Goal: Understand site structure: Understand site structure

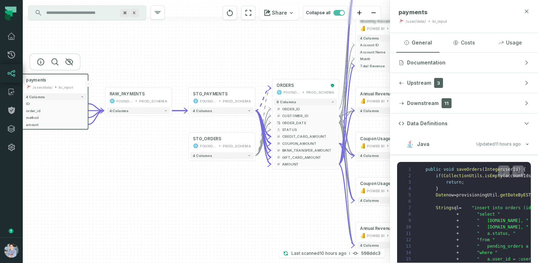
click at [527, 13] on icon "button" at bounding box center [527, 12] width 6 height 6
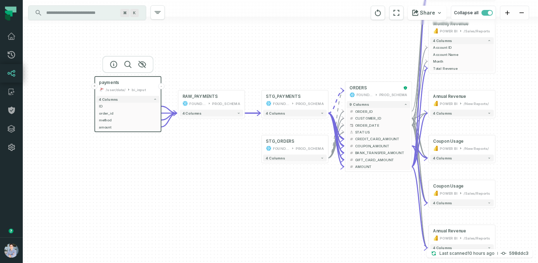
drag, startPoint x: 156, startPoint y: 164, endPoint x: 228, endPoint y: 167, distance: 72.6
click at [229, 166] on div "+ payments /user/data/ bi_input - 4 columns + ID - + order_id - + method - + am…" at bounding box center [280, 131] width 515 height 263
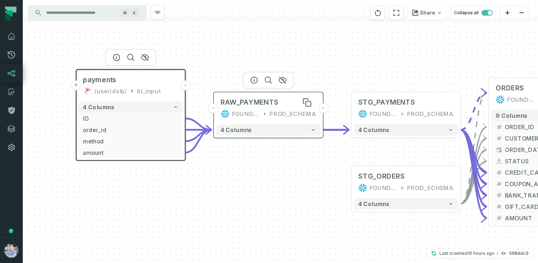
click at [267, 104] on div "RAW_PAYMENTS" at bounding box center [250, 102] width 58 height 9
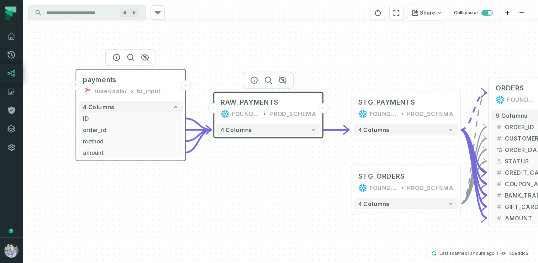
click at [156, 85] on div "payments /user/data/ bi_input" at bounding box center [130, 85] width 105 height 27
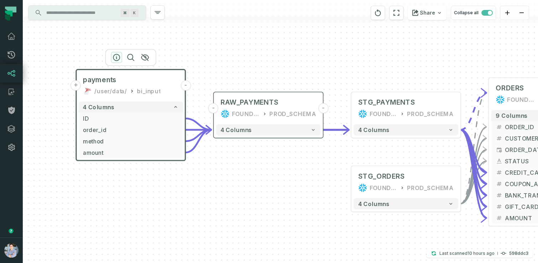
click at [114, 58] on icon "button" at bounding box center [116, 57] width 9 height 9
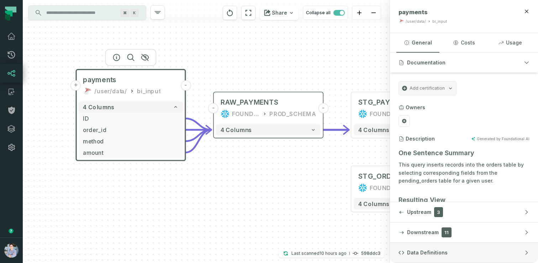
click at [434, 249] on span "Data Definitions" at bounding box center [427, 252] width 41 height 7
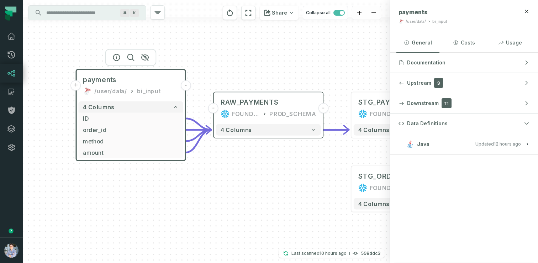
click at [487, 142] on span "Updated 10/9/2025, 1:01:39 AM" at bounding box center [498, 143] width 46 height 5
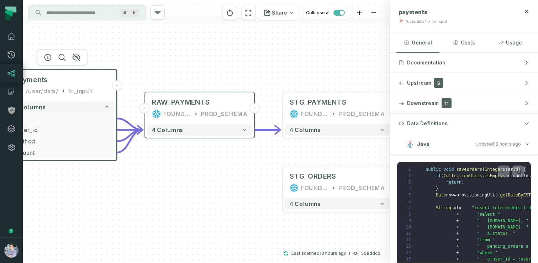
drag, startPoint x: 244, startPoint y: 190, endPoint x: 161, endPoint y: 190, distance: 83.6
click at [161, 190] on div "+ payments /user/data/ bi_input - 4 columns + ID - + order_id - + method - + am…" at bounding box center [206, 131] width 367 height 263
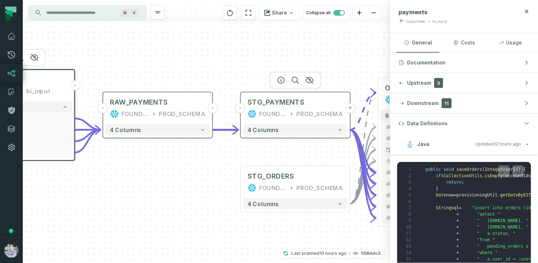
click at [295, 108] on div "STG_PAYMENTS FOUNDATIONAL_DB PROD_SCHEMA" at bounding box center [295, 108] width 105 height 27
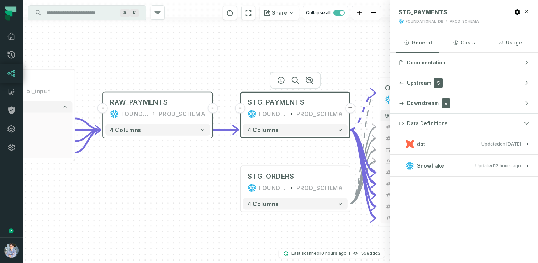
click at [444, 146] on button "dbt Updated 1/6/2025, 1:15:21 PM" at bounding box center [463, 144] width 131 height 10
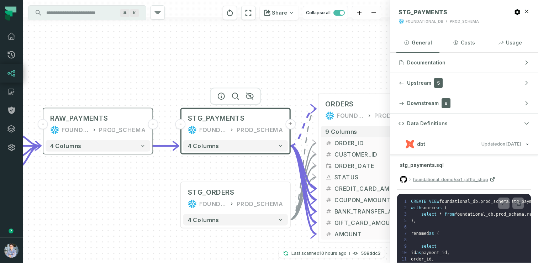
drag, startPoint x: 238, startPoint y: 174, endPoint x: 111, endPoint y: 200, distance: 129.7
click at [111, 200] on div "+ payments /user/data/ bi_input - 4 columns + ID - + order_id - + method - + am…" at bounding box center [206, 131] width 367 height 263
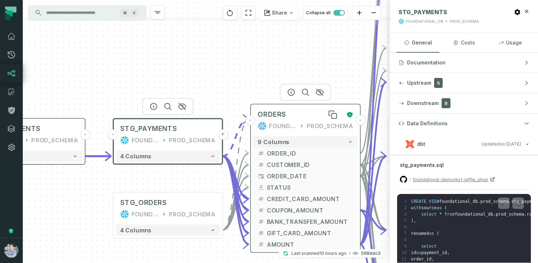
click at [297, 116] on div "ORDERS" at bounding box center [300, 114] width 84 height 9
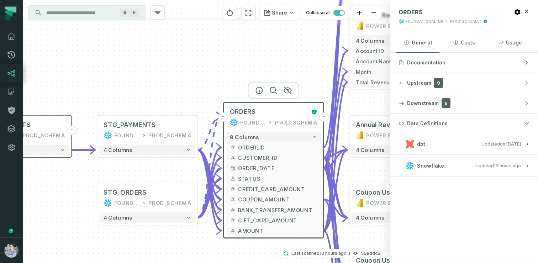
drag, startPoint x: 204, startPoint y: 78, endPoint x: 98, endPoint y: 104, distance: 109.4
click at [98, 104] on div "+ payments /user/data/ bi_input - 4 columns + ID - + order_id - + method - + am…" at bounding box center [206, 131] width 367 height 263
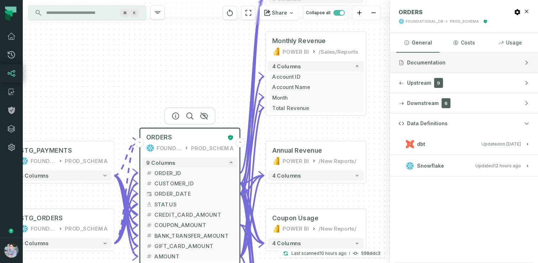
click at [423, 65] on span "Documentation" at bounding box center [426, 62] width 38 height 7
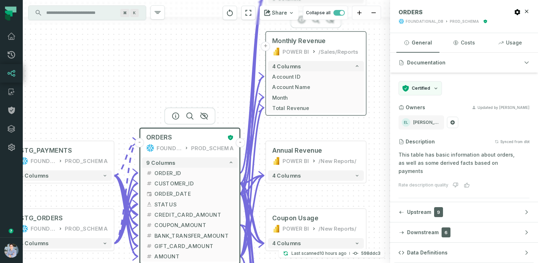
click at [312, 47] on div "Monthly Revenue POWER BI /Sales/Reports" at bounding box center [316, 46] width 96 height 25
click at [322, 46] on div "Monthly Revenue POWER BI /Sales/Reports" at bounding box center [316, 46] width 96 height 25
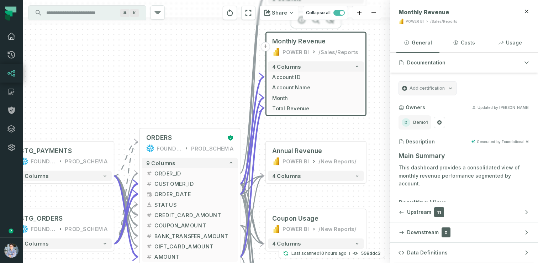
click at [15, 44] on link "Dashboard" at bounding box center [11, 36] width 23 height 18
click at [12, 54] on icon at bounding box center [11, 55] width 9 height 9
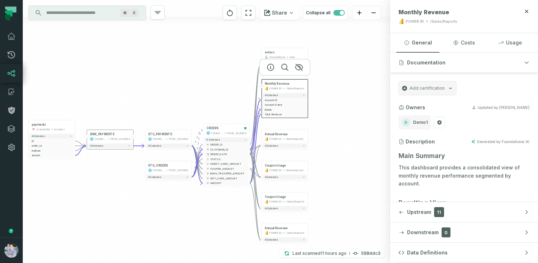
drag, startPoint x: 121, startPoint y: 110, endPoint x: 222, endPoint y: 108, distance: 100.7
click at [222, 108] on div "+ payments /user/data/ bi_input - 4 columns + ID - + order_id - + method - + am…" at bounding box center [206, 131] width 367 height 263
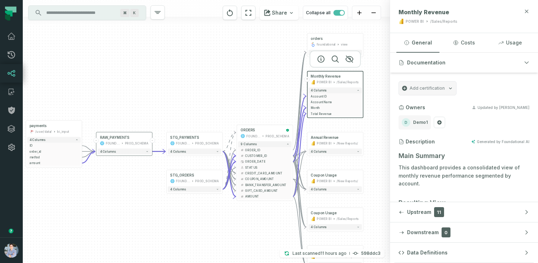
click at [524, 10] on icon "button" at bounding box center [527, 12] width 6 height 6
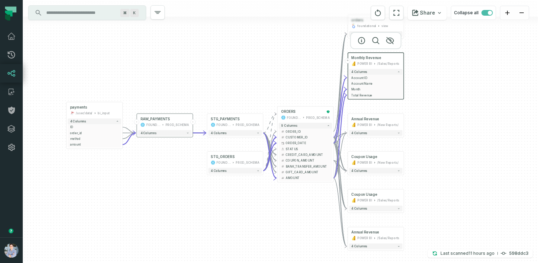
drag, startPoint x: 245, startPoint y: 83, endPoint x: 286, endPoint y: 64, distance: 45.0
click at [286, 64] on div "+ payments /user/data/ bi_input - 4 columns + ID - + order_id - + method - + am…" at bounding box center [280, 131] width 515 height 263
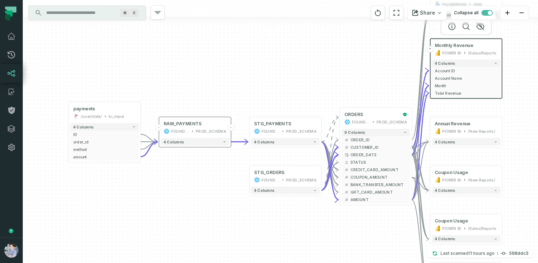
drag, startPoint x: 188, startPoint y: 94, endPoint x: 235, endPoint y: 93, distance: 47.3
click at [235, 92] on div "+ payments /user/data/ bi_input - 4 columns + ID - + order_id - + method - + am…" at bounding box center [280, 131] width 515 height 263
click at [111, 115] on div "bi_input" at bounding box center [115, 116] width 15 height 6
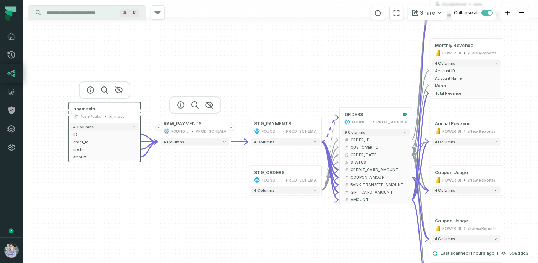
click at [197, 130] on div "PROD_SCHEMA" at bounding box center [211, 131] width 31 height 6
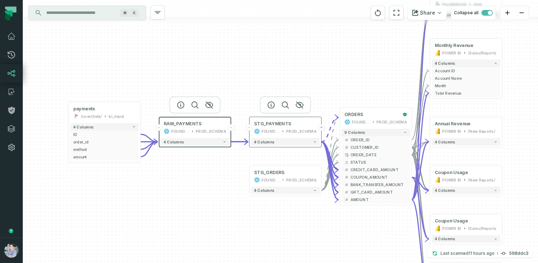
click at [267, 129] on div "FOUNDATIONAL_DB" at bounding box center [270, 131] width 18 height 6
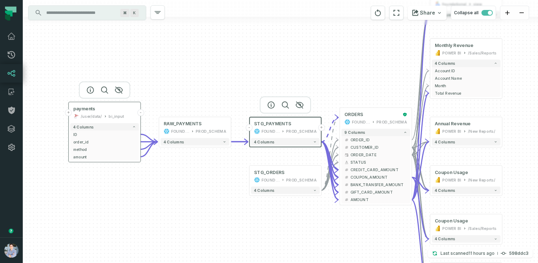
click at [106, 112] on div "payments /user/data/ bi_input" at bounding box center [104, 113] width 69 height 18
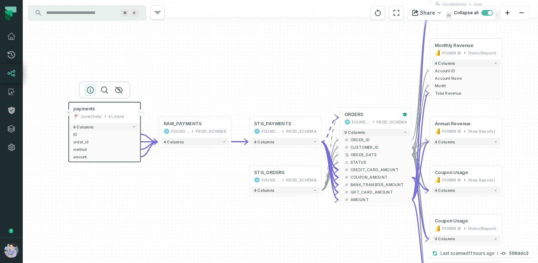
click at [90, 90] on icon "button" at bounding box center [90, 90] width 6 height 6
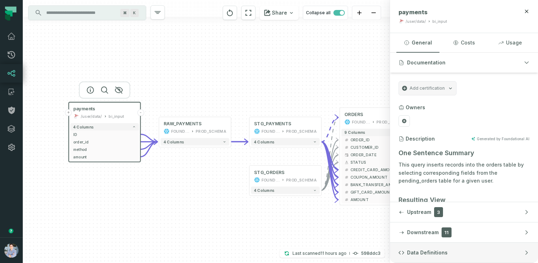
click at [417, 248] on button "Data Definitions" at bounding box center [464, 253] width 148 height 20
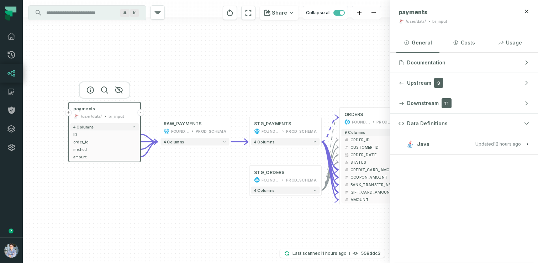
click at [428, 145] on span "Java" at bounding box center [423, 143] width 12 height 7
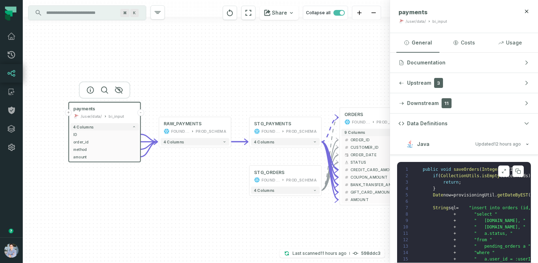
scroll to position [1, 3]
click at [298, 128] on div "PROD_SCHEMA" at bounding box center [301, 131] width 31 height 6
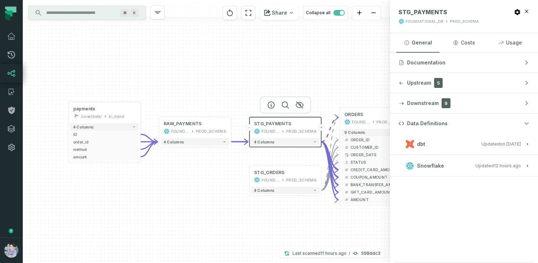
click at [452, 143] on button "dbt Updated 1/6/2025, 1:15:21 PM" at bounding box center [463, 144] width 131 height 10
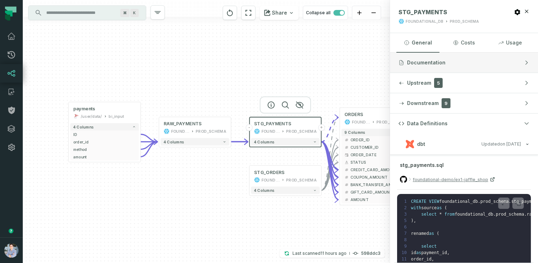
click at [413, 60] on span "Documentation" at bounding box center [426, 62] width 38 height 7
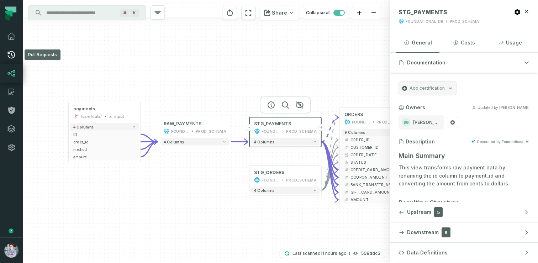
click at [11, 52] on icon at bounding box center [11, 55] width 9 height 9
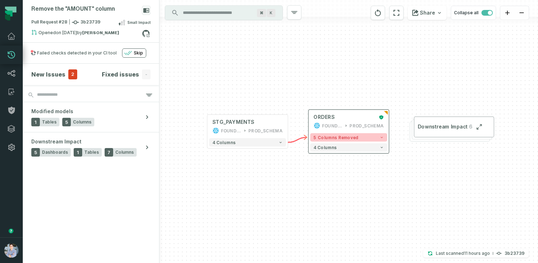
click at [338, 135] on span "5 columns removed" at bounding box center [335, 137] width 45 height 5
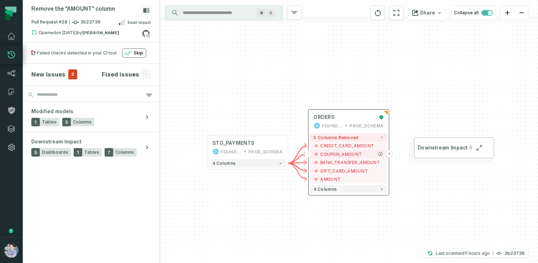
click at [389, 154] on button "+" at bounding box center [388, 153] width 7 height 7
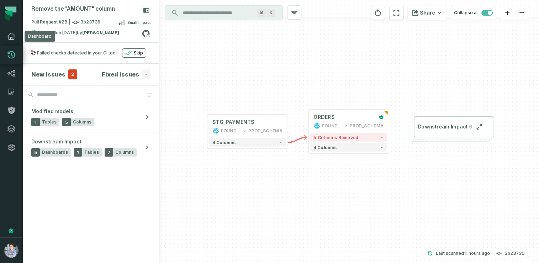
click at [11, 35] on icon at bounding box center [11, 36] width 9 height 9
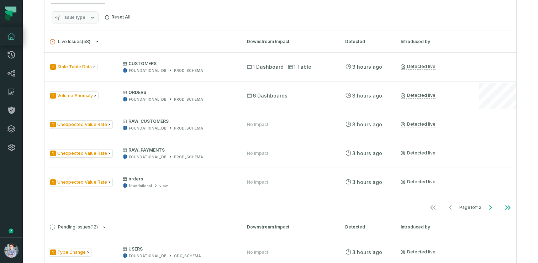
scroll to position [341, 0]
click at [7, 73] on icon at bounding box center [11, 73] width 9 height 9
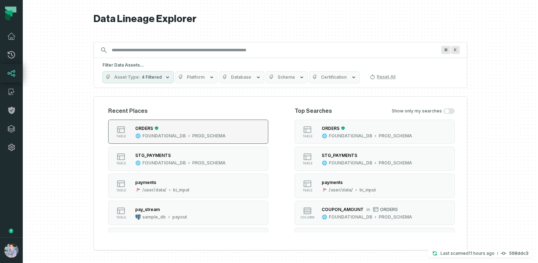
click at [143, 128] on div "ORDERS" at bounding box center [144, 128] width 18 height 5
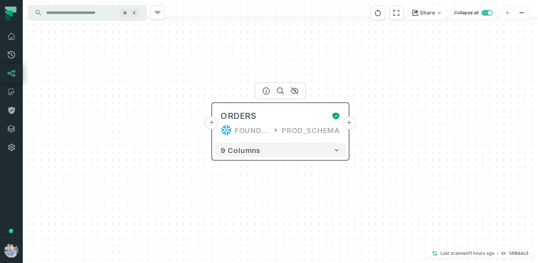
click at [214, 123] on button "+" at bounding box center [211, 123] width 13 height 13
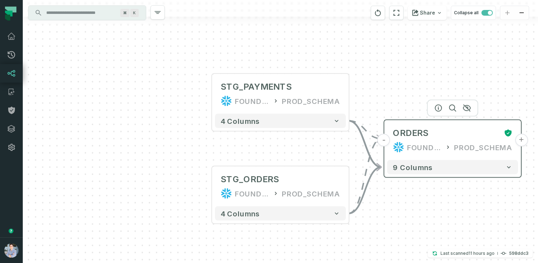
click at [522, 139] on button "+" at bounding box center [521, 140] width 13 height 13
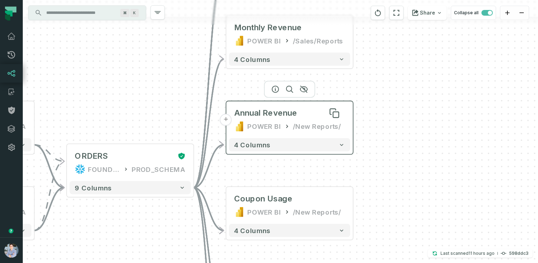
click at [264, 113] on div "Annual Revenue" at bounding box center [265, 113] width 63 height 11
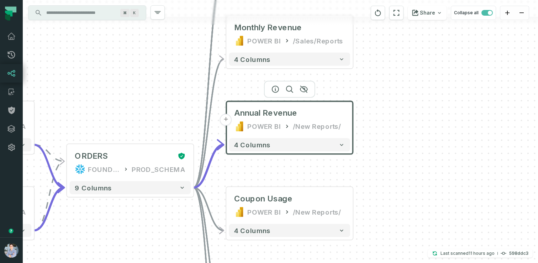
click at [276, 94] on div at bounding box center [289, 89] width 51 height 17
click at [275, 85] on icon "button" at bounding box center [275, 89] width 9 height 9
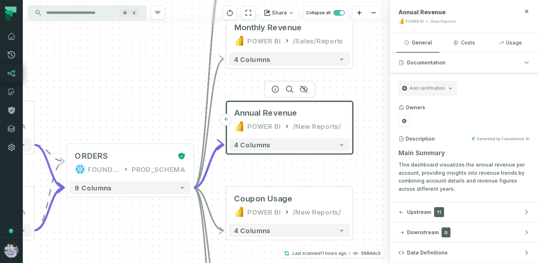
click at [476, 134] on section "Add certification Owners Description Generated by Foundational AI Main Summary …" at bounding box center [464, 195] width 148 height 244
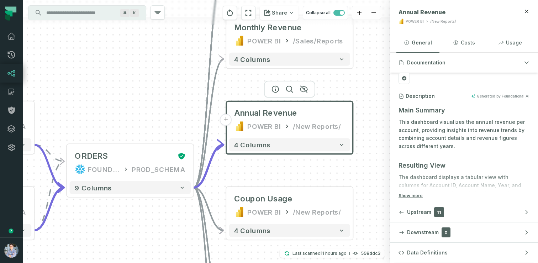
scroll to position [43, 0]
click at [446, 258] on button "Data Definitions" at bounding box center [464, 253] width 148 height 20
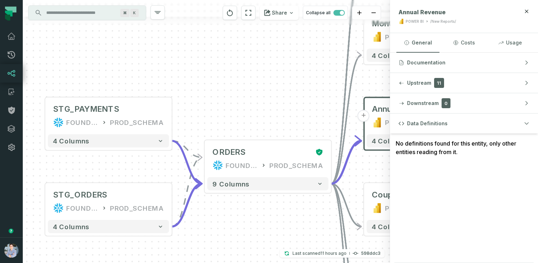
drag, startPoint x: 121, startPoint y: 110, endPoint x: 258, endPoint y: 106, distance: 137.7
click at [258, 106] on div "+ orders foundational view + 8 columns + Monthly Revenue POWER BI /Sales/Report…" at bounding box center [206, 131] width 367 height 263
click at [91, 94] on div at bounding box center [108, 85] width 51 height 17
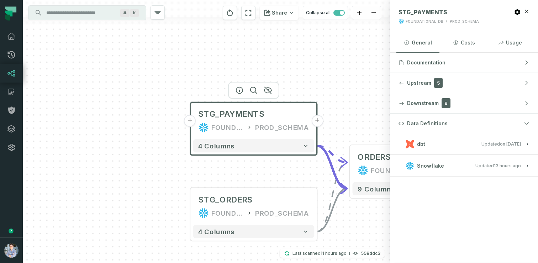
drag, startPoint x: 40, startPoint y: 65, endPoint x: 187, endPoint y: 70, distance: 147.0
click at [187, 70] on div "+ orders foundational view + 8 columns + Monthly Revenue POWER BI /Sales/Report…" at bounding box center [206, 131] width 367 height 263
click at [191, 122] on button "+" at bounding box center [192, 121] width 12 height 12
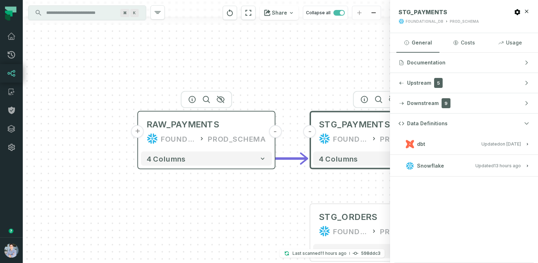
click at [139, 132] on button "+" at bounding box center [137, 131] width 13 height 13
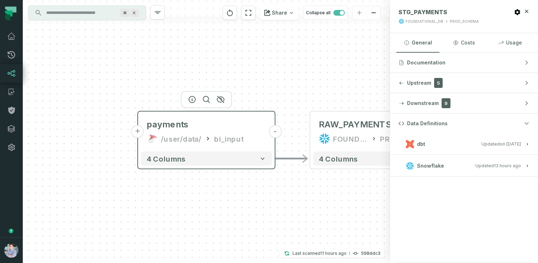
click at [179, 133] on div "/user/data/" at bounding box center [181, 138] width 41 height 11
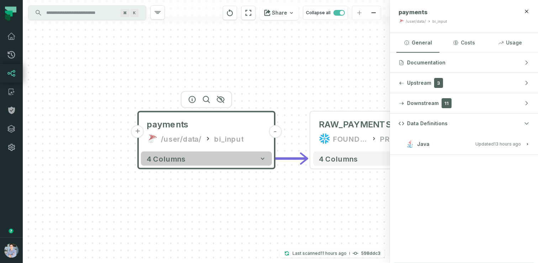
click at [202, 161] on button "4 columns" at bounding box center [206, 159] width 131 height 14
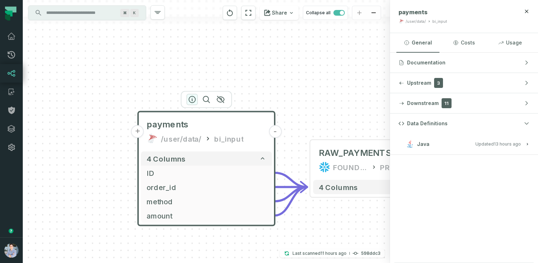
click at [195, 101] on icon "button" at bounding box center [192, 99] width 6 height 6
click at [471, 137] on h3 "Java Updated 10/9/2025, 1:01:39 AM" at bounding box center [464, 143] width 148 height 21
click at [484, 145] on span "Updated 10/9/2025, 1:01:39 AM" at bounding box center [498, 143] width 46 height 5
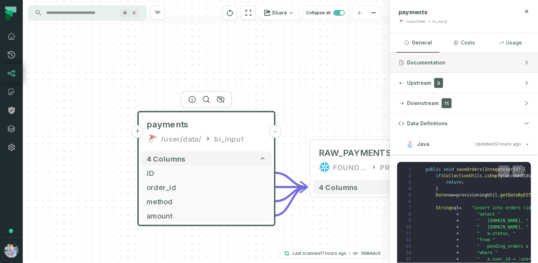
click at [443, 59] on span "Documentation" at bounding box center [426, 62] width 38 height 7
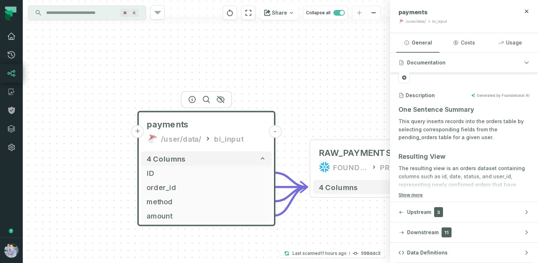
click at [14, 44] on link "Dashboard" at bounding box center [11, 36] width 23 height 18
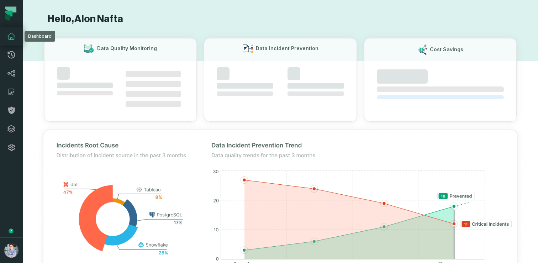
click at [10, 40] on icon at bounding box center [11, 36] width 9 height 9
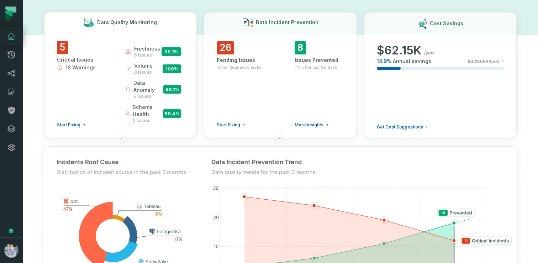
scroll to position [28, 0]
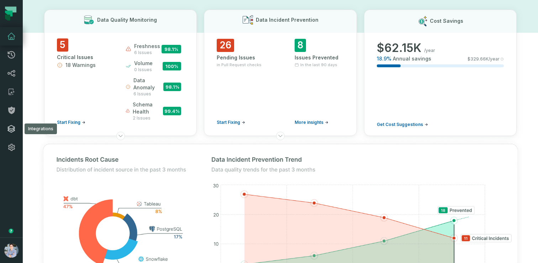
click at [11, 128] on icon at bounding box center [11, 128] width 9 height 9
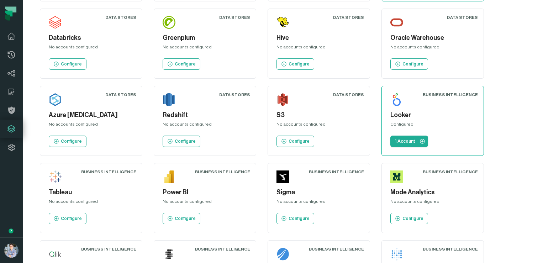
scroll to position [194, 0]
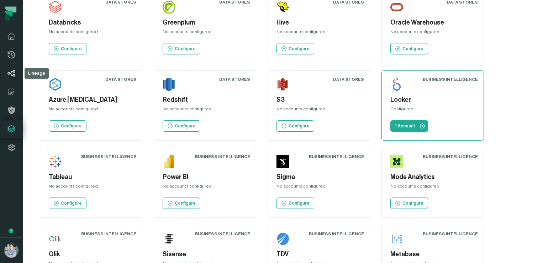
click at [11, 69] on icon at bounding box center [11, 73] width 9 height 9
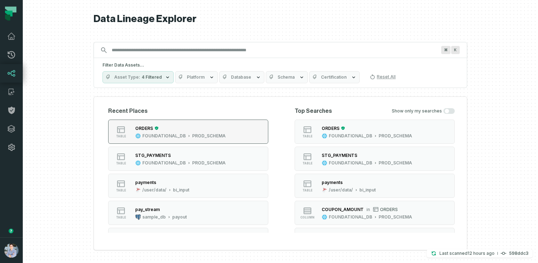
click at [225, 128] on div "ORDERS FOUNDATIONAL_DB PROD_SCHEMA" at bounding box center [180, 131] width 96 height 14
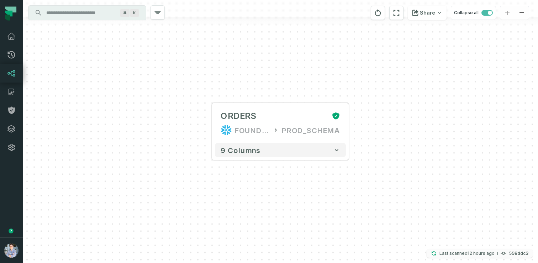
click at [483, 252] on relative-time "10/9/2025, 2:15:57 AM" at bounding box center [480, 252] width 27 height 5
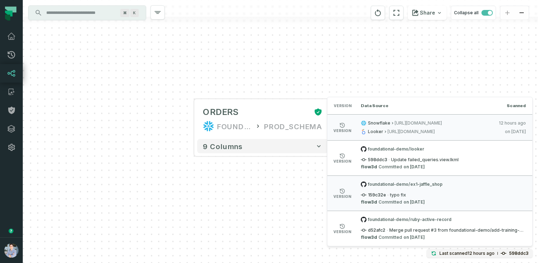
drag, startPoint x: 294, startPoint y: 186, endPoint x: 209, endPoint y: 170, distance: 86.5
click at [210, 171] on div "+ ORDERS FOUNDATIONAL_DB PROD_SCHEMA + 9 columns" at bounding box center [280, 131] width 515 height 263
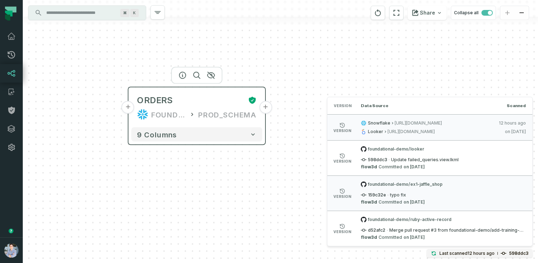
click at [264, 108] on button "+" at bounding box center [265, 107] width 13 height 13
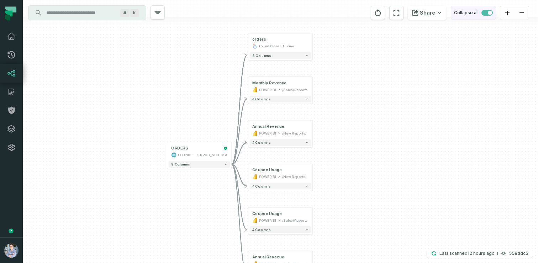
click at [491, 12] on span "button" at bounding box center [490, 13] width 4 height 4
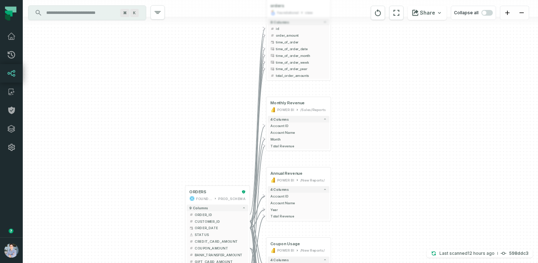
drag, startPoint x: 391, startPoint y: 128, endPoint x: 409, endPoint y: 94, distance: 38.0
click at [409, 94] on div "+ orders foundational view + 8 columns - id - order_amount + time_of_order - ti…" at bounding box center [280, 131] width 515 height 263
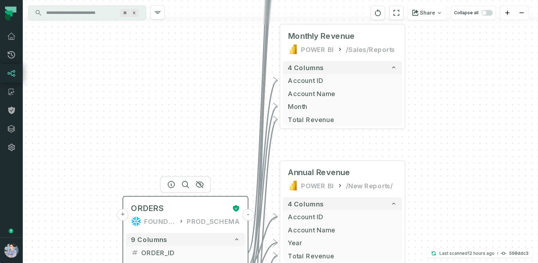
click at [176, 218] on div "FOUNDATIONAL_DB" at bounding box center [160, 221] width 32 height 10
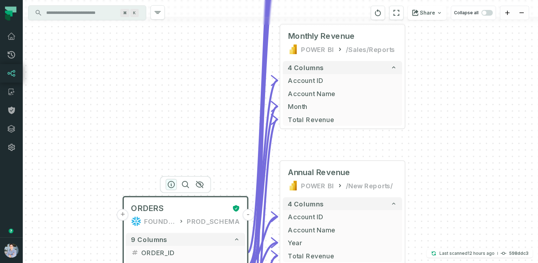
click at [174, 184] on icon "button" at bounding box center [171, 184] width 9 height 9
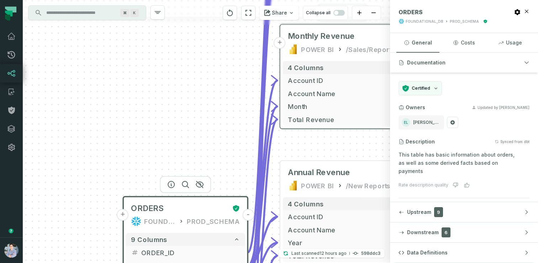
click at [354, 44] on div "/Sales/Reports" at bounding box center [370, 49] width 49 height 10
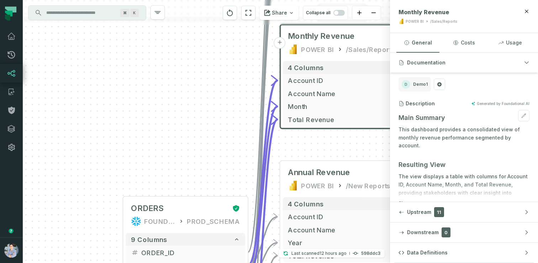
scroll to position [52, 0]
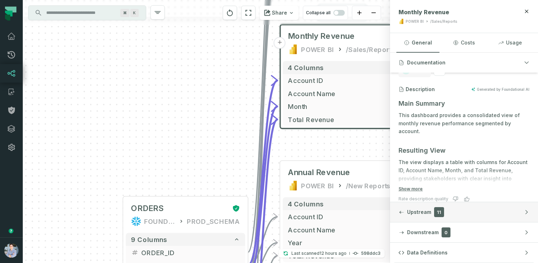
click at [424, 210] on span "Upstream" at bounding box center [419, 211] width 24 height 7
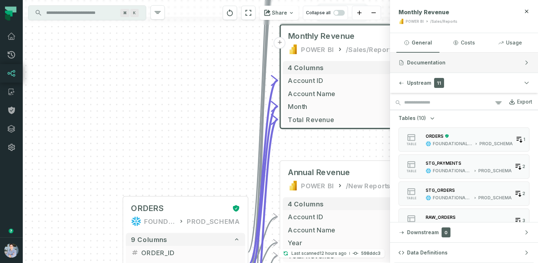
click at [484, 66] on button "Documentation" at bounding box center [464, 63] width 148 height 20
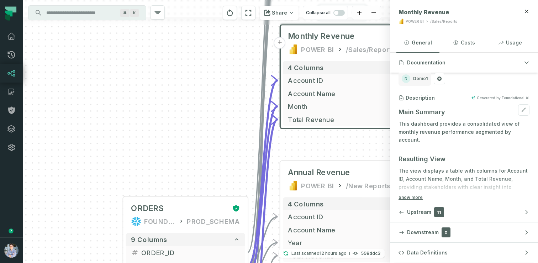
scroll to position [51, 0]
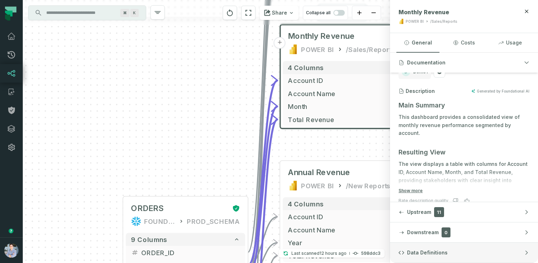
click at [431, 249] on span "Data Definitions" at bounding box center [427, 252] width 41 height 7
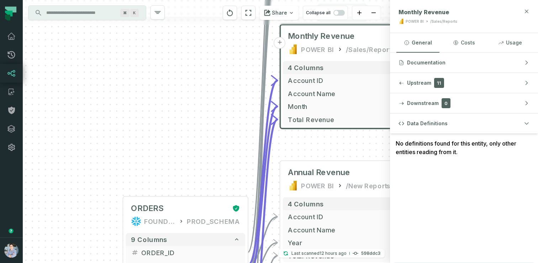
click at [525, 9] on icon "button" at bounding box center [527, 12] width 6 height 6
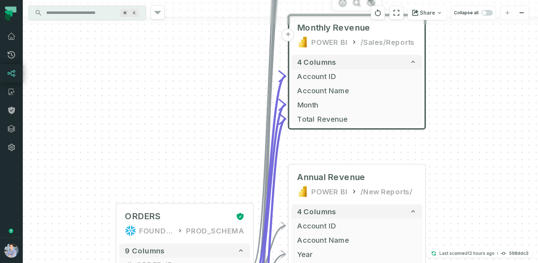
click at [142, 83] on div "+ orders foundational view + 8 columns - id - order_amount + time_of_order - ti…" at bounding box center [280, 131] width 515 height 263
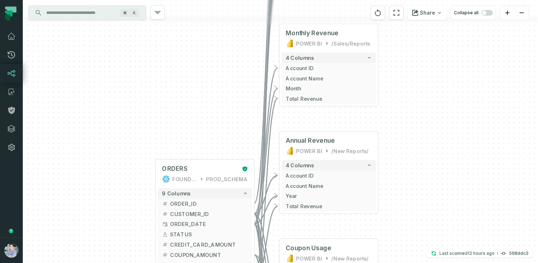
drag, startPoint x: 101, startPoint y: 143, endPoint x: 133, endPoint y: 124, distance: 37.3
click at [133, 124] on div "+ orders foundational view + 8 columns - id - order_amount + time_of_order - ti…" at bounding box center [280, 131] width 515 height 263
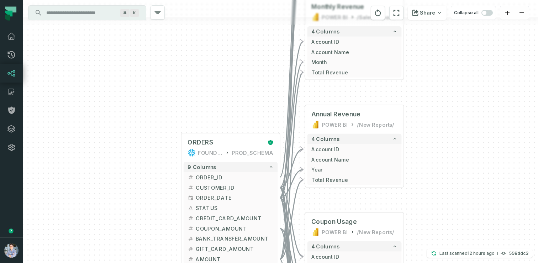
drag, startPoint x: 102, startPoint y: 157, endPoint x: 127, endPoint y: 130, distance: 36.2
click at [127, 130] on div "+ orders foundational view + 8 columns - id - order_amount + time_of_order - ti…" at bounding box center [280, 131] width 515 height 263
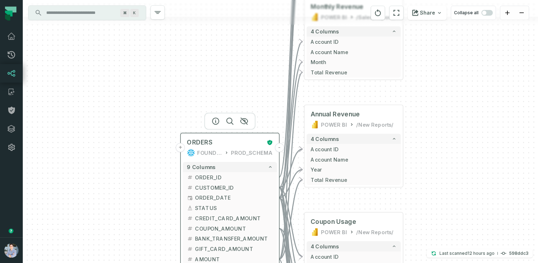
click at [184, 149] on button "+" at bounding box center [180, 147] width 9 height 9
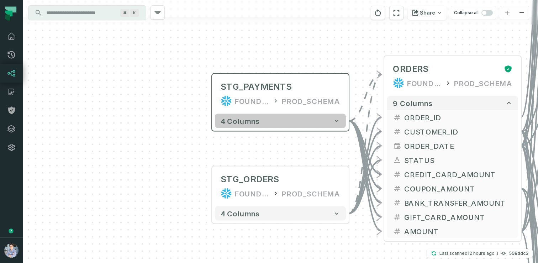
click at [232, 122] on span "4 columns" at bounding box center [240, 121] width 39 height 9
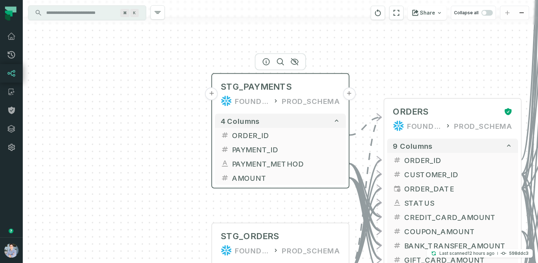
click at [213, 92] on button "+" at bounding box center [211, 93] width 13 height 13
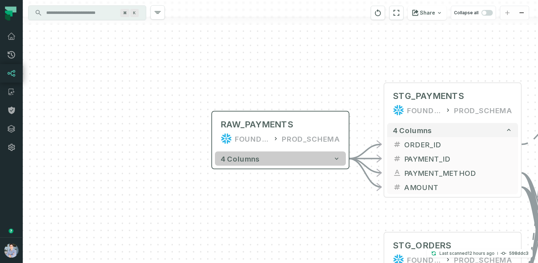
click at [233, 157] on span "4 columns" at bounding box center [240, 158] width 39 height 9
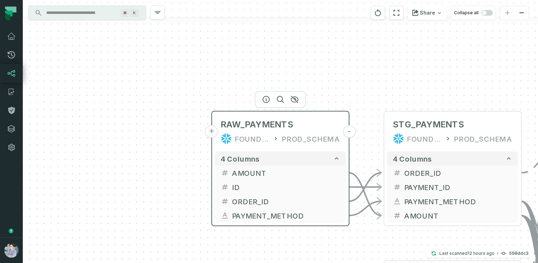
click at [216, 132] on button "+" at bounding box center [211, 131] width 13 height 13
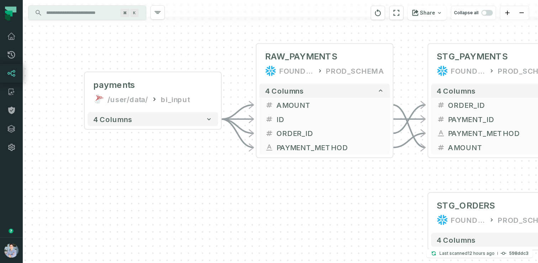
drag, startPoint x: 340, startPoint y: 92, endPoint x: 204, endPoint y: 51, distance: 142.3
click at [204, 51] on div "+ payments /user/data/ bi_input - 4 columns - RAW_PAYMENTS FOUNDATIONAL_DB PROD…" at bounding box center [280, 131] width 515 height 263
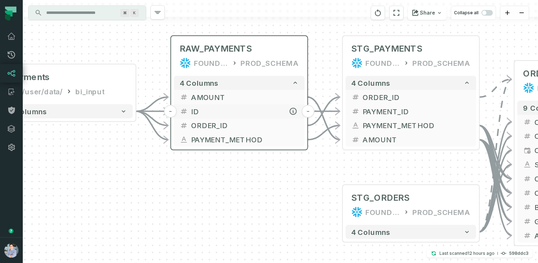
drag, startPoint x: 292, startPoint y: 116, endPoint x: 213, endPoint y: 107, distance: 79.4
click at [213, 107] on span "ID" at bounding box center [245, 111] width 108 height 11
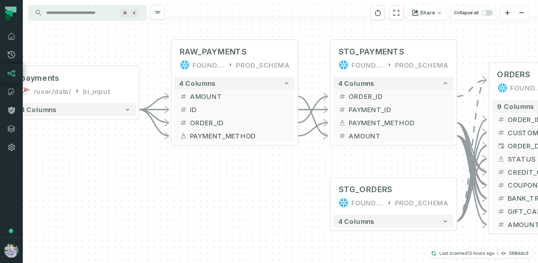
drag, startPoint x: 306, startPoint y: 153, endPoint x: 302, endPoint y: 153, distance: 3.6
click at [303, 153] on div "+ payments /user/data/ bi_input - 4 columns - RAW_PAYMENTS FOUNDATIONAL_DB PROD…" at bounding box center [280, 131] width 515 height 263
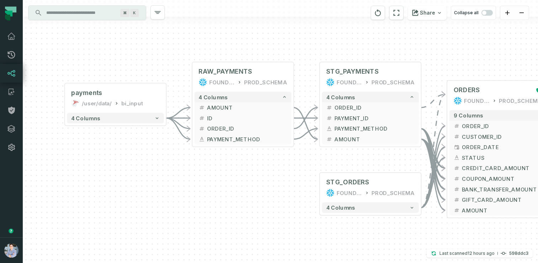
drag, startPoint x: 302, startPoint y: 164, endPoint x: 288, endPoint y: 164, distance: 14.6
click at [288, 164] on div "+ payments /user/data/ bi_input - 4 columns - RAW_PAYMENTS FOUNDATIONAL_DB PROD…" at bounding box center [280, 131] width 515 height 263
